Goal: Task Accomplishment & Management: Manage account settings

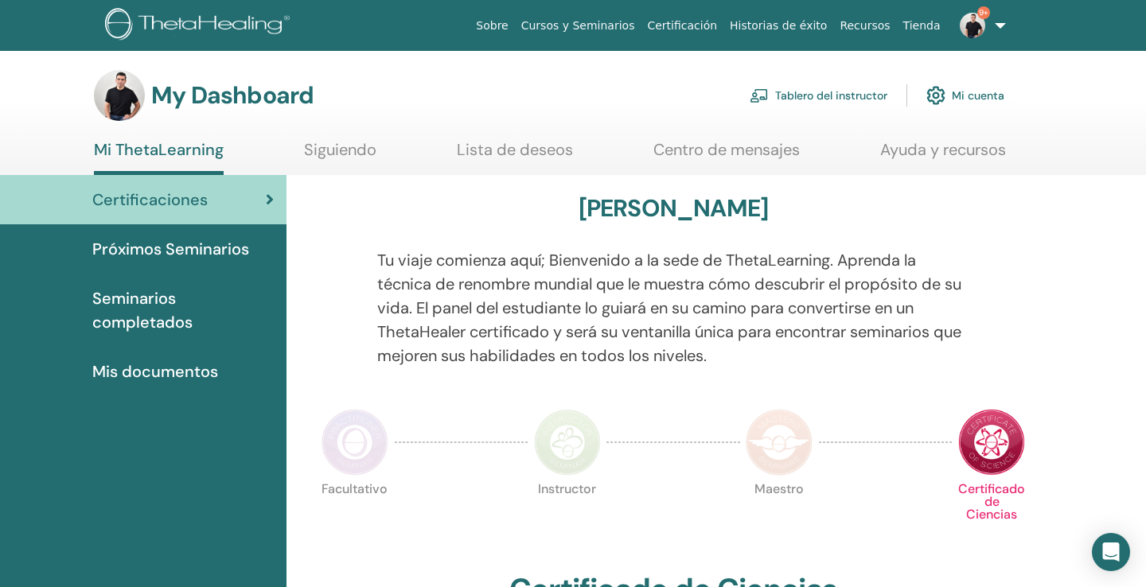
click at [838, 96] on link "Tablero del instructor" at bounding box center [819, 95] width 138 height 35
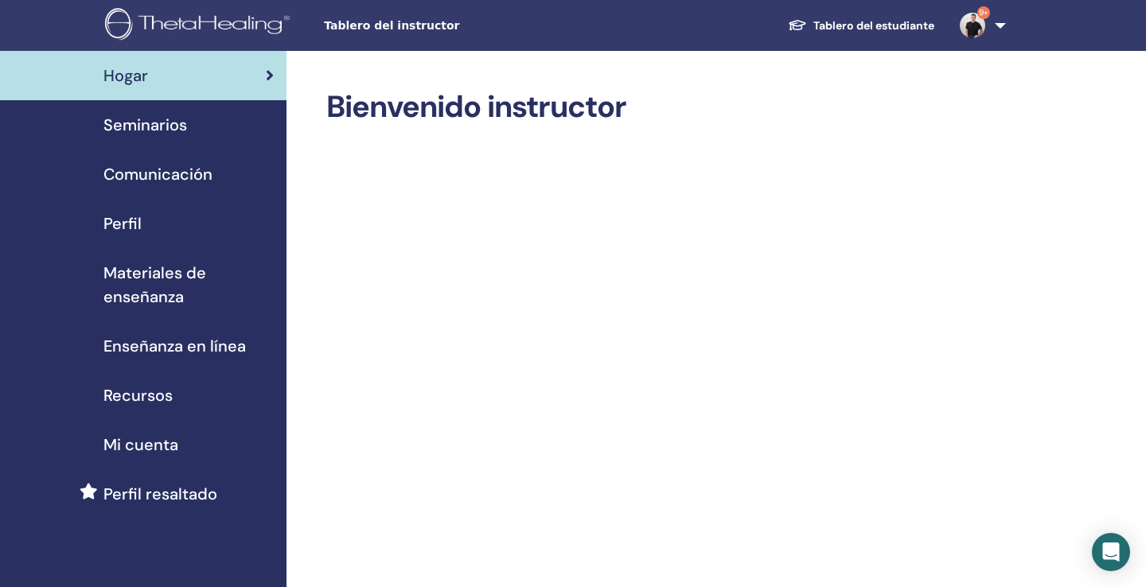
click at [173, 123] on span "Seminarios" at bounding box center [145, 125] width 84 height 24
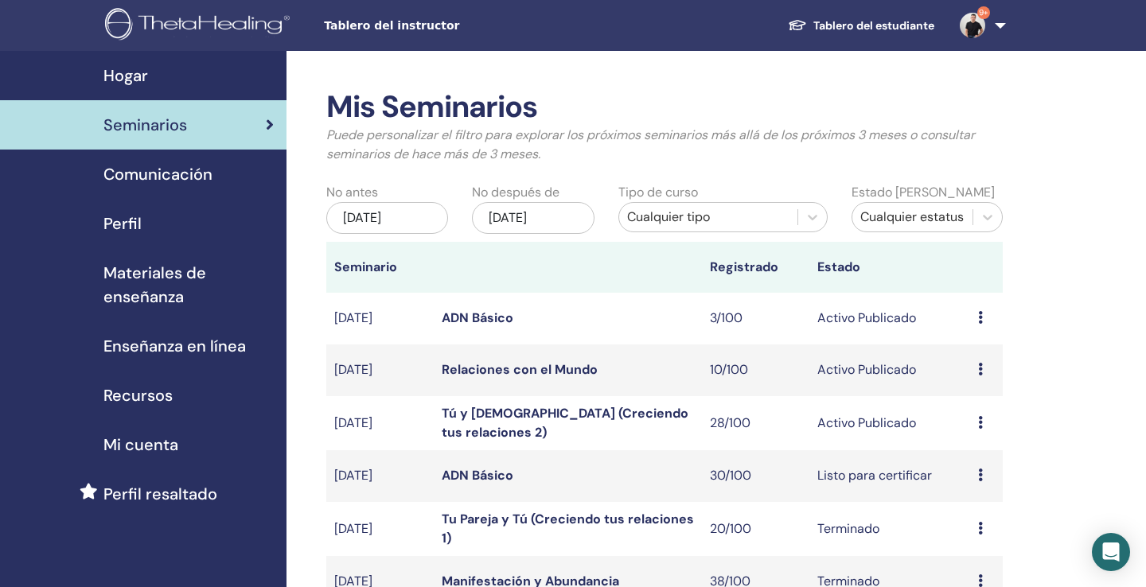
click at [515, 423] on link "Tú y Dios (Creciendo tus relaciones 2)" at bounding box center [565, 423] width 247 height 36
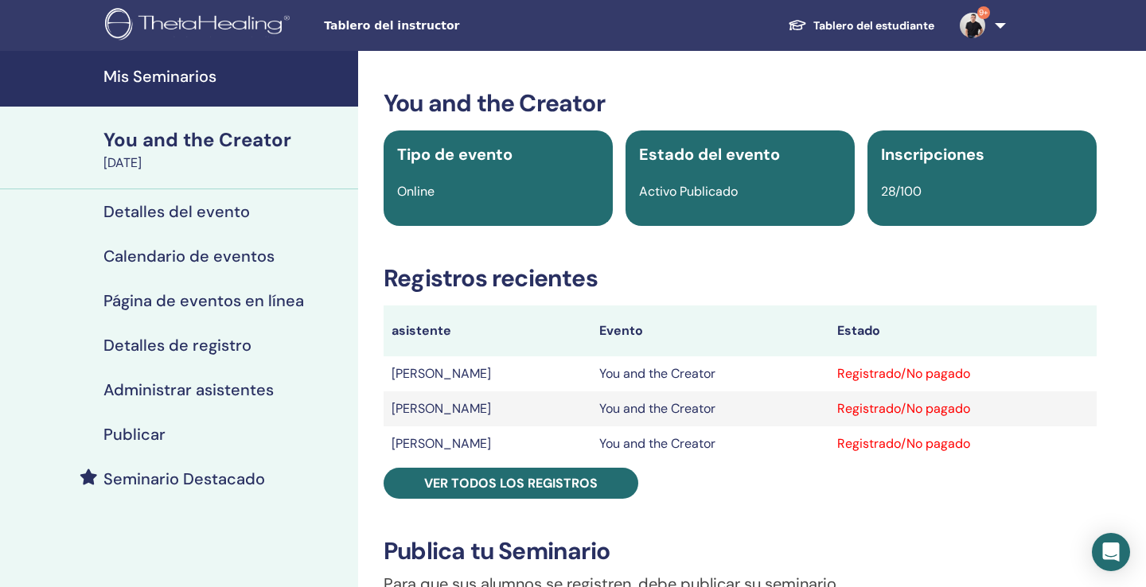
click at [220, 383] on h4 "Administrar asistentes" at bounding box center [188, 389] width 170 height 19
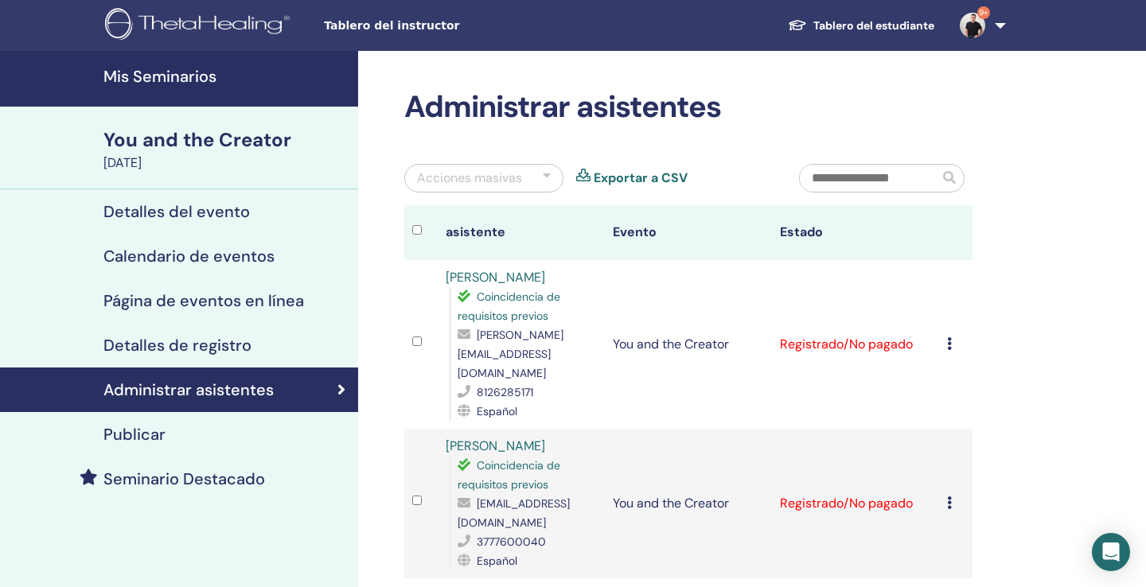
click at [854, 182] on input "text" at bounding box center [869, 178] width 139 height 27
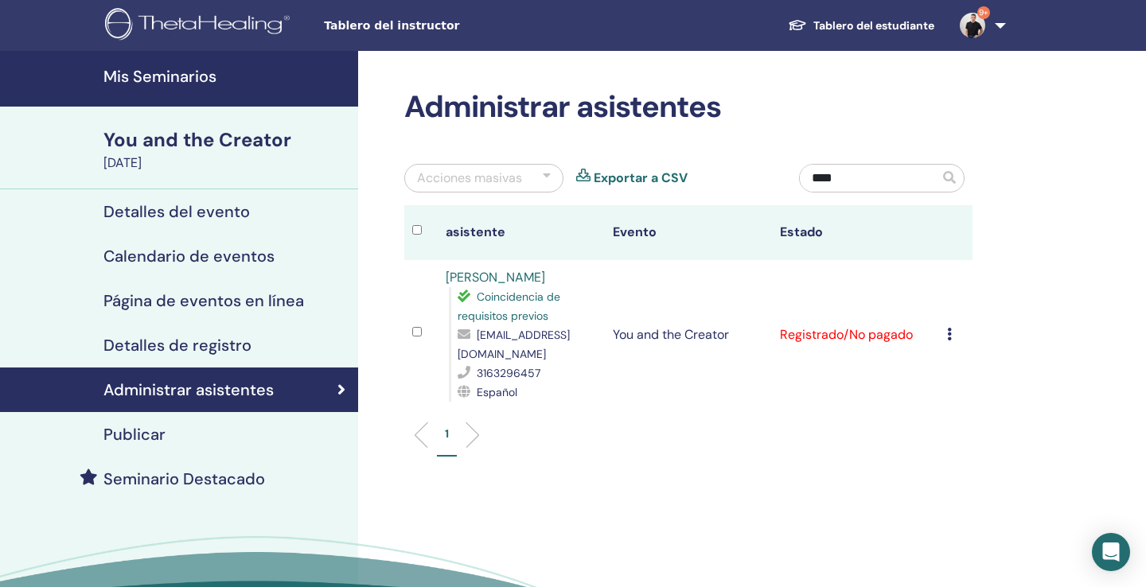
type input "****"
click at [949, 336] on icon at bounding box center [949, 334] width 5 height 13
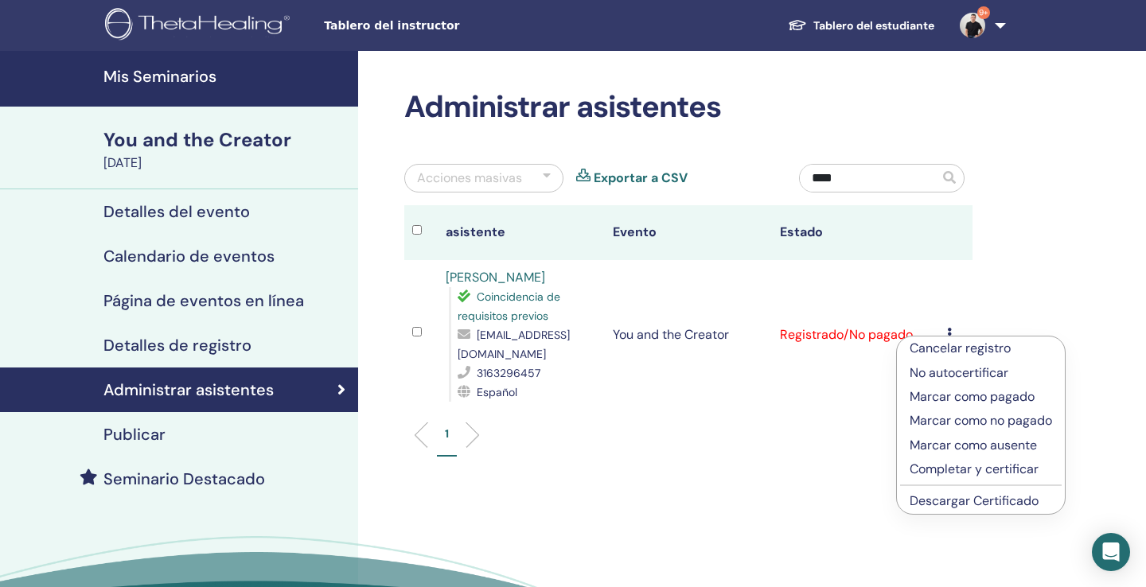
click at [947, 347] on p "Cancelar registro" at bounding box center [981, 348] width 142 height 19
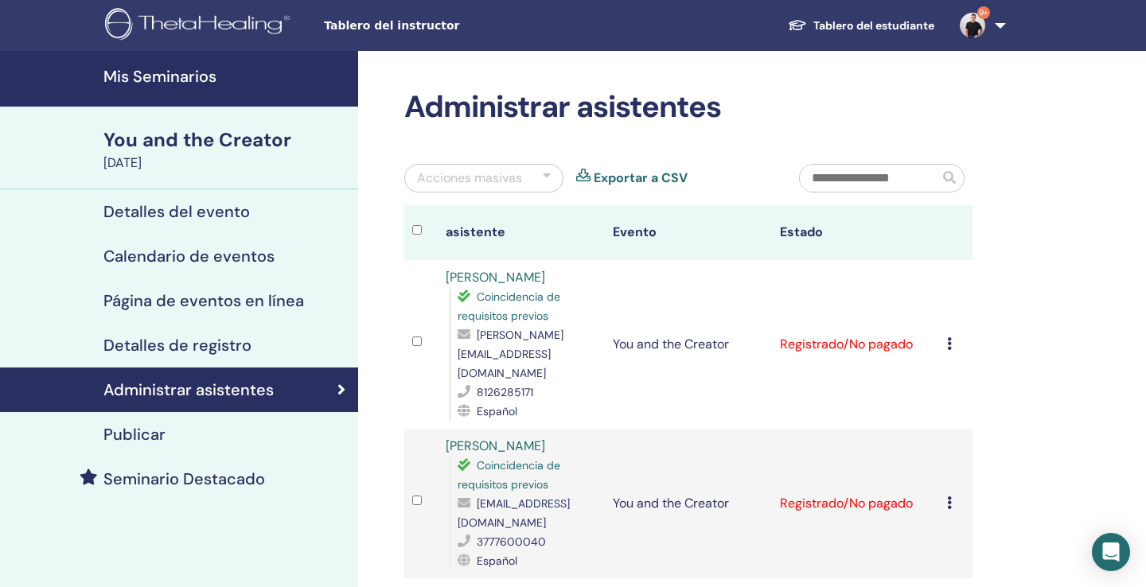
click at [177, 74] on h4 "Mis Seminarios" at bounding box center [225, 76] width 245 height 19
